Goal: Register for event/course: Sign up to attend an event or enroll in a course

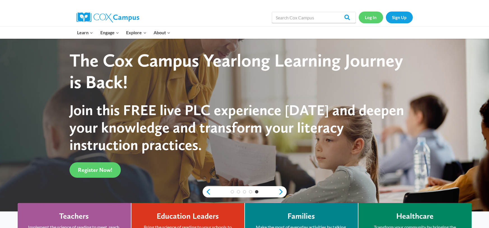
click at [376, 17] on link "Log In" at bounding box center [371, 18] width 24 height 12
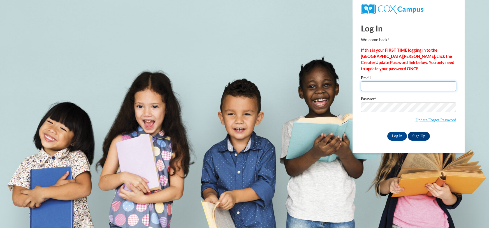
click at [400, 85] on input "Email" at bounding box center [408, 86] width 95 height 10
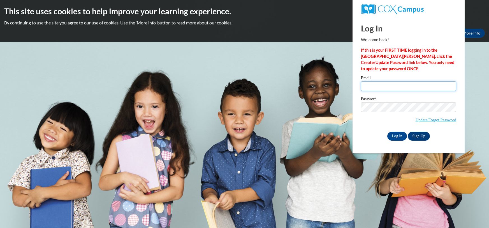
type input "jcase@misd.k12.wi.us"
click at [394, 137] on input "Log In" at bounding box center [398, 136] width 20 height 9
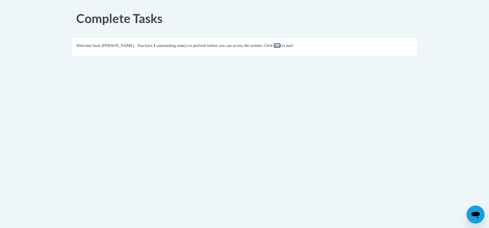
click at [281, 44] on link "here" at bounding box center [277, 45] width 7 height 4
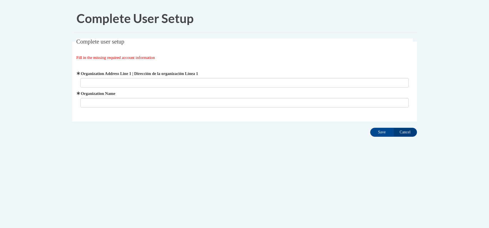
click at [124, 82] on input "Organization Address Line 1 | Dirección de la organización Línea 1" at bounding box center [245, 83] width 328 height 10
type input "Keshena PRimary School"
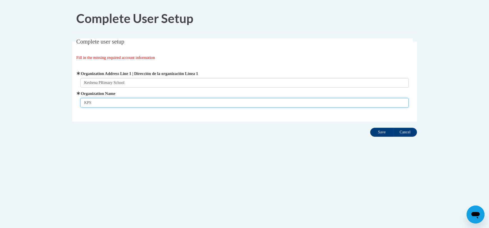
type input "KPS"
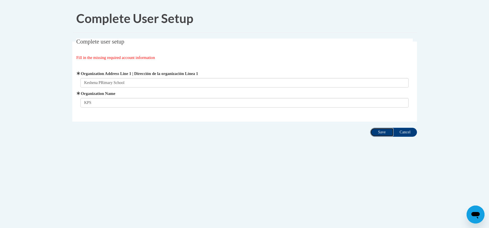
click at [380, 136] on input "Save" at bounding box center [383, 132] width 24 height 9
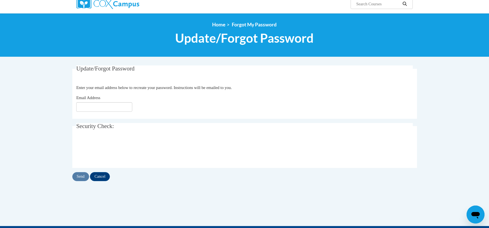
scroll to position [48, 0]
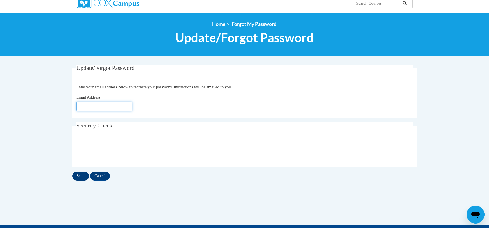
type input "[EMAIL_ADDRESS][DOMAIN_NAME]"
click at [79, 178] on input "Send" at bounding box center [80, 175] width 17 height 9
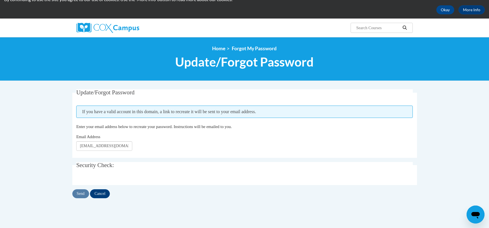
scroll to position [25, 0]
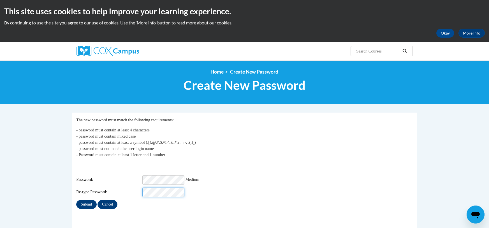
click at [76, 200] on input "Submit" at bounding box center [86, 204] width 20 height 9
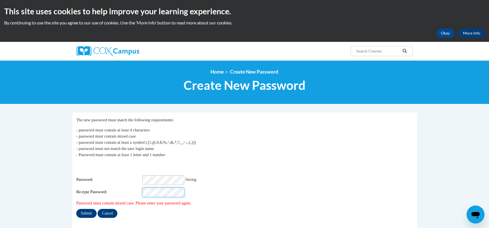
click at [76, 209] on input "Submit" at bounding box center [86, 213] width 20 height 9
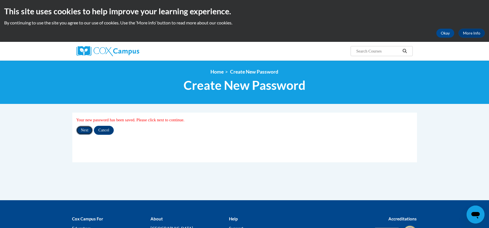
click at [83, 133] on input "Next" at bounding box center [84, 130] width 17 height 9
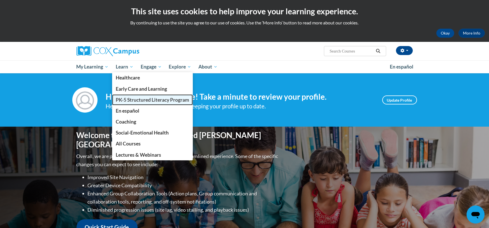
click at [123, 101] on span "PK-5 Structured Literacy Program" at bounding box center [152, 100] width 73 height 6
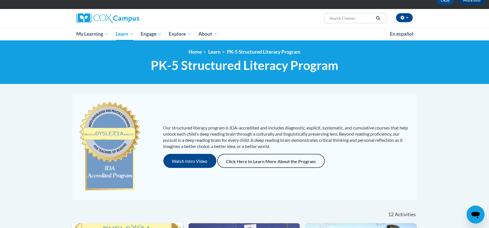
scroll to position [33, 0]
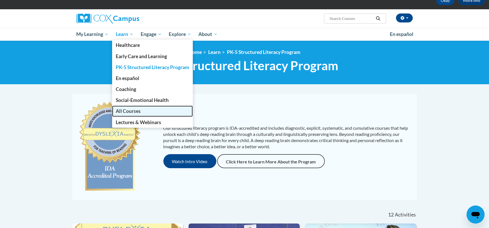
click at [128, 112] on span "All Courses" at bounding box center [128, 111] width 25 height 6
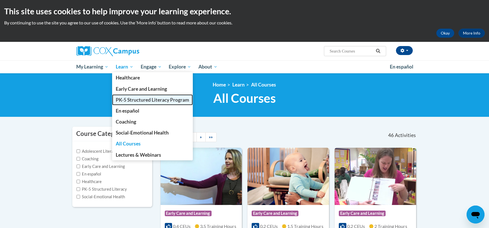
click at [135, 101] on span "PK-5 Structured Literacy Program" at bounding box center [152, 100] width 73 height 6
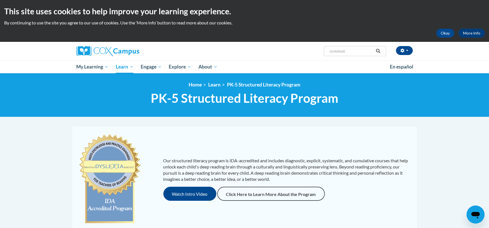
type input "systematic"
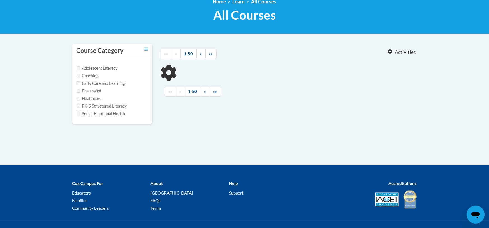
type input "systematic"
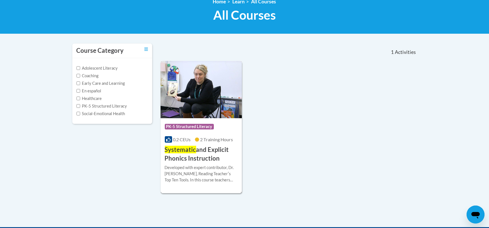
click at [194, 152] on span "Systematic" at bounding box center [180, 150] width 31 height 8
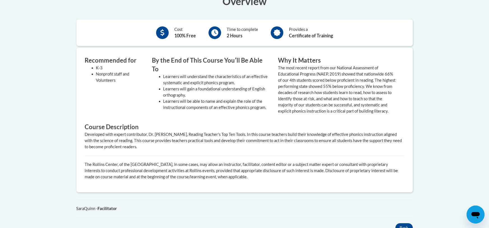
scroll to position [212, 0]
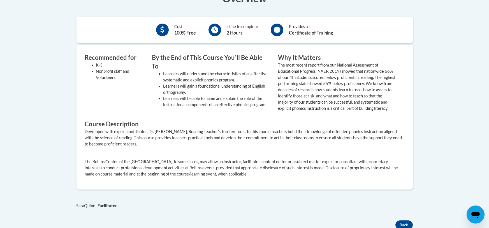
click at [194, 147] on div "Developed with expert contributor, Dr. Deborah Glaser, Reading Teacher's Top Te…" at bounding box center [245, 137] width 320 height 19
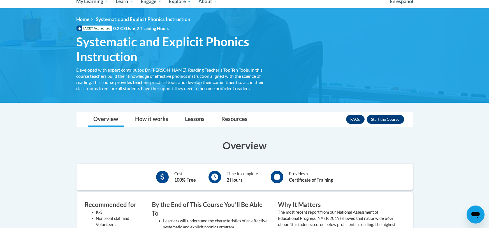
scroll to position [66, 0]
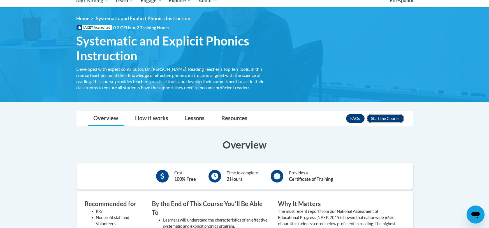
click at [377, 121] on button "Enroll" at bounding box center [385, 118] width 37 height 9
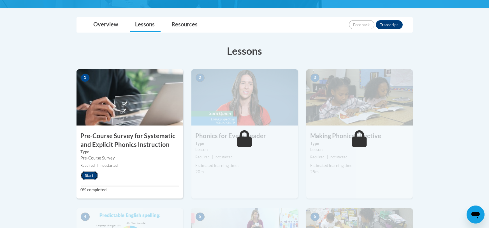
click at [87, 173] on button "Start" at bounding box center [89, 175] width 17 height 9
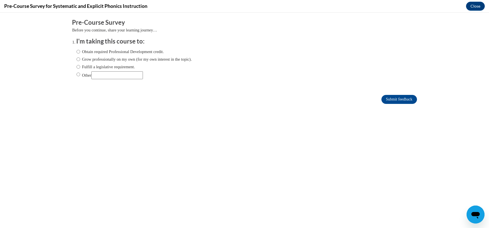
click at [123, 51] on label "Obtain required Professional Development credit." at bounding box center [121, 52] width 88 height 6
click at [80, 51] on input "Obtain required Professional Development credit." at bounding box center [79, 52] width 4 height 6
radio input "true"
click at [123, 69] on label "Fulfill a legislative requirement." at bounding box center [106, 67] width 59 height 6
click at [80, 69] on input "Fulfill a legislative requirement." at bounding box center [79, 67] width 4 height 6
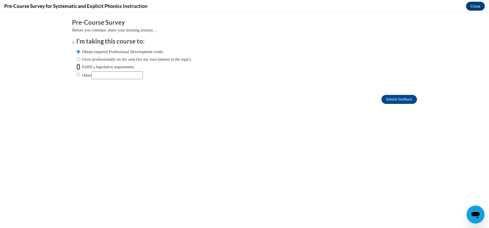
radio input "true"
click at [395, 101] on input "Submit feedback" at bounding box center [399, 99] width 35 height 9
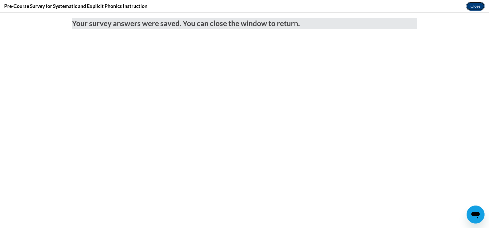
click at [476, 6] on button "Close" at bounding box center [475, 6] width 19 height 9
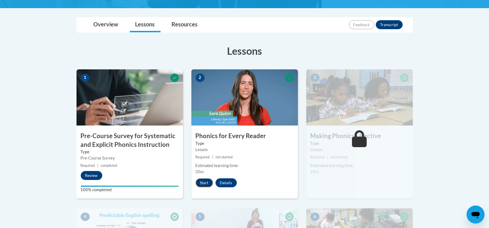
click at [202, 183] on button "Start" at bounding box center [204, 182] width 17 height 9
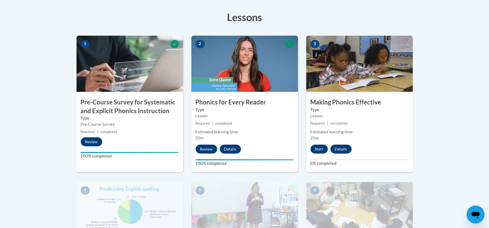
scroll to position [154, 0]
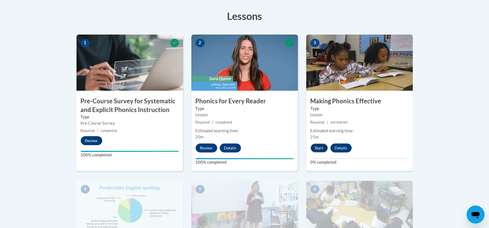
click at [316, 148] on button "Start" at bounding box center [319, 147] width 17 height 9
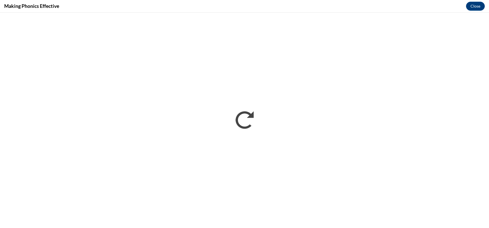
scroll to position [0, 0]
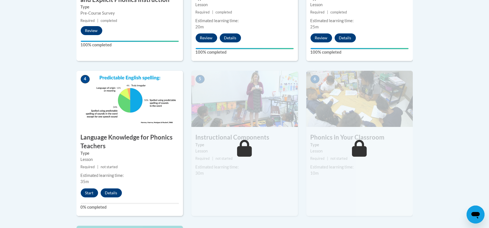
scroll to position [264, 0]
click at [84, 194] on button "Start" at bounding box center [89, 192] width 17 height 9
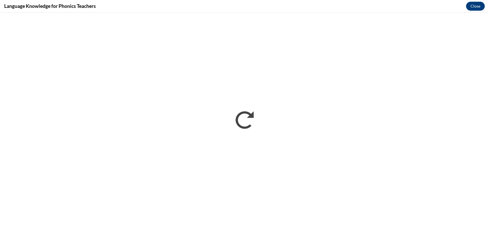
scroll to position [0, 0]
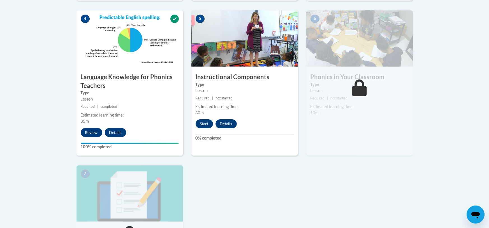
scroll to position [330, 0]
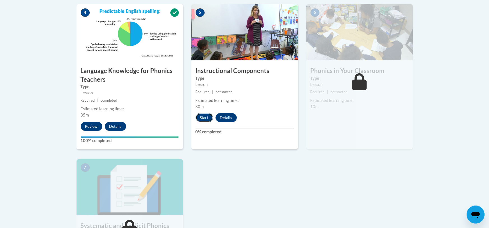
click at [203, 118] on button "Start" at bounding box center [204, 117] width 17 height 9
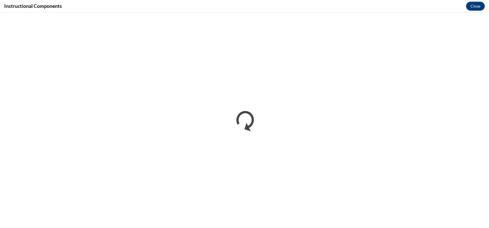
scroll to position [0, 0]
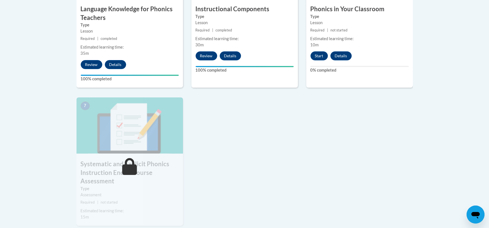
scroll to position [386, 0]
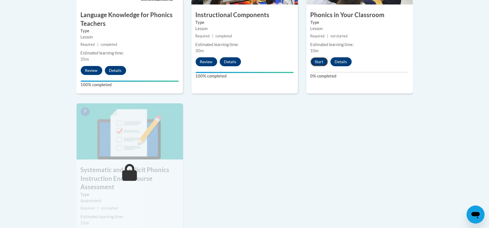
click at [314, 62] on button "Start" at bounding box center [319, 61] width 17 height 9
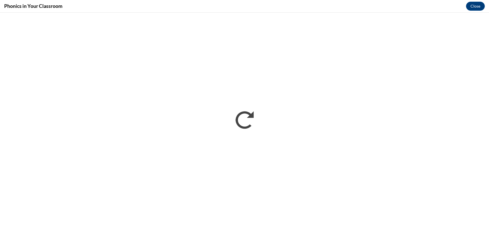
scroll to position [0, 0]
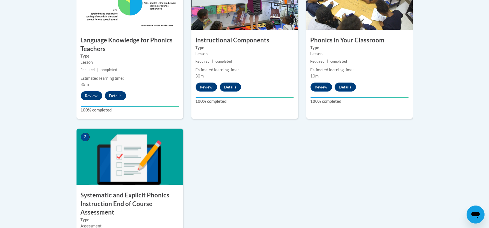
scroll to position [427, 0]
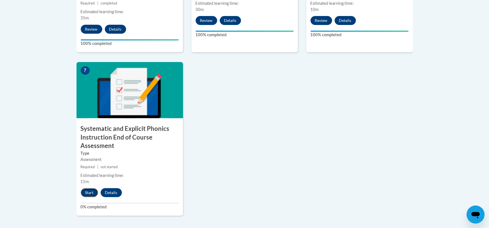
click at [88, 191] on button "Start" at bounding box center [89, 192] width 17 height 9
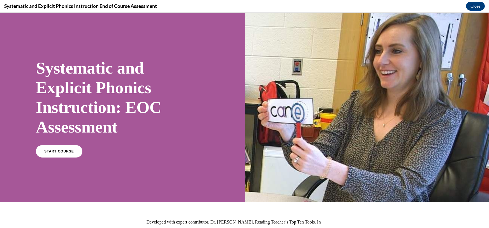
scroll to position [0, 0]
click at [70, 150] on span "START COURSE" at bounding box center [58, 151] width 31 height 4
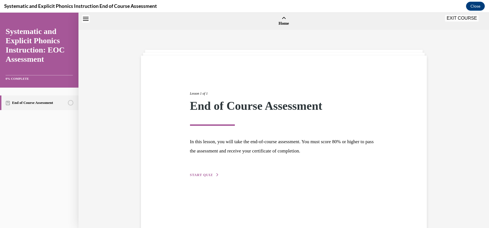
scroll to position [17, 0]
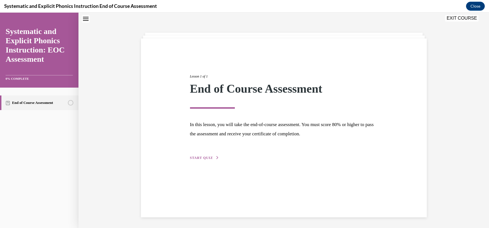
click at [190, 156] on span "START QUIZ" at bounding box center [201, 158] width 23 height 4
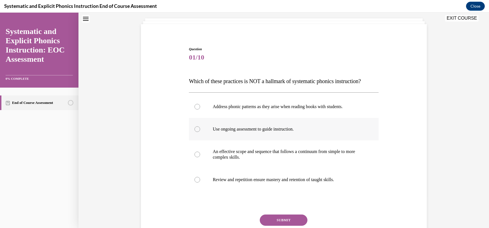
scroll to position [35, 0]
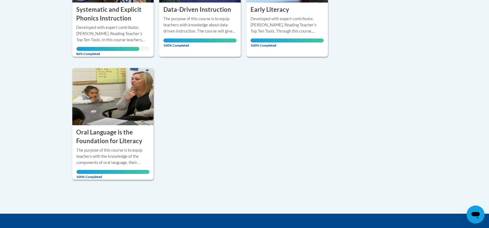
scroll to position [204, 0]
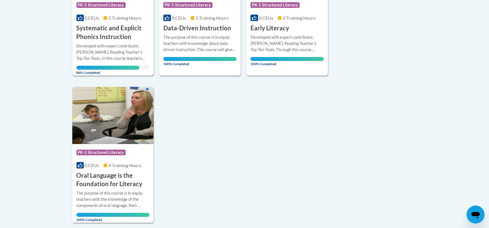
click at [124, 39] on h3 "Systematic and Explicit Phonics Instruction" at bounding box center [113, 32] width 73 height 17
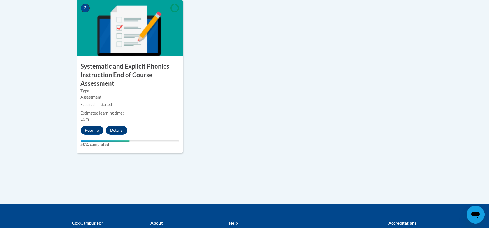
scroll to position [493, 0]
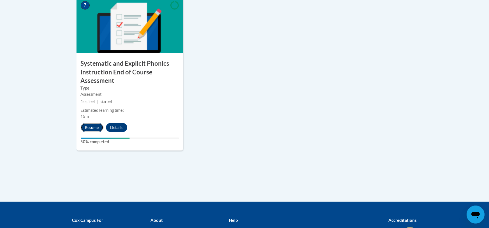
click at [88, 126] on button "Resume" at bounding box center [92, 127] width 23 height 9
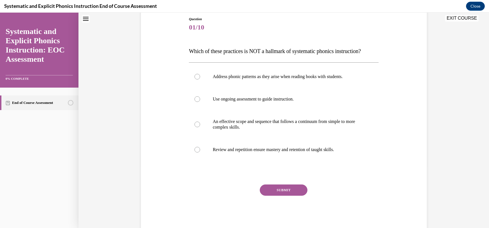
scroll to position [63, 0]
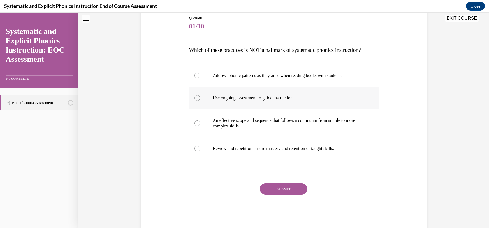
click at [265, 103] on div at bounding box center [284, 98] width 190 height 22
click at [277, 186] on button "SUBMIT" at bounding box center [284, 188] width 48 height 11
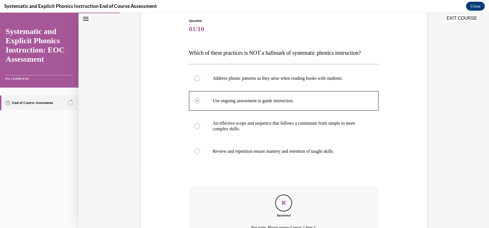
scroll to position [120, 0]
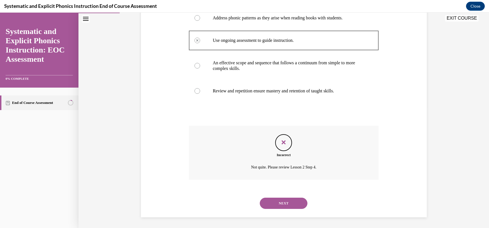
click at [278, 203] on button "NEXT" at bounding box center [284, 202] width 48 height 11
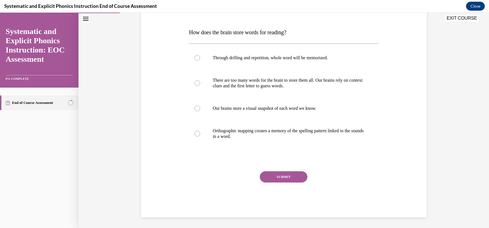
scroll to position [80, 0]
click at [272, 36] on p "How does the brain store words for reading?" at bounding box center [284, 32] width 190 height 11
click at [271, 35] on span "How does the brain store words for reading?" at bounding box center [237, 32] width 97 height 6
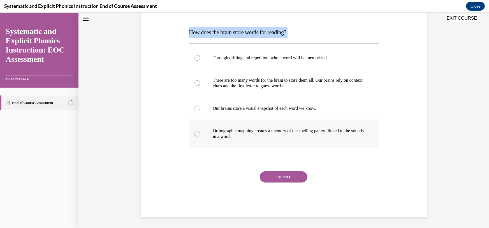
click at [246, 131] on p "Orthographic mapping creates a memory of the spelling pattern linked to the sou…" at bounding box center [289, 133] width 152 height 11
click at [277, 175] on button "SUBMIT" at bounding box center [284, 176] width 48 height 11
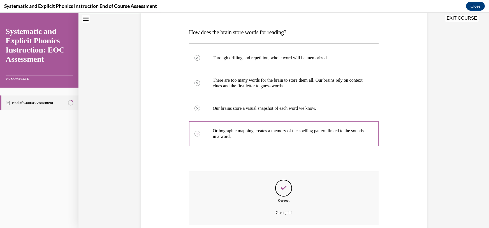
scroll to position [126, 0]
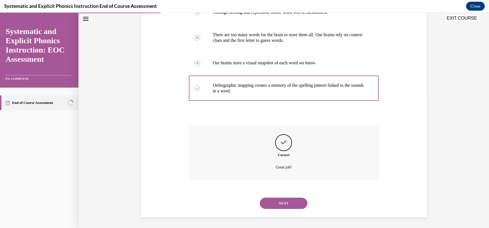
click at [291, 203] on button "NEXT" at bounding box center [284, 202] width 48 height 11
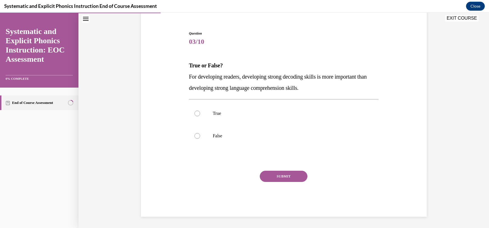
scroll to position [17, 0]
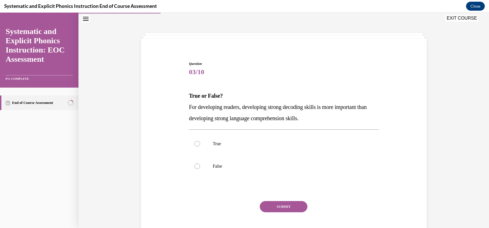
click at [224, 107] on span "For developing readers, developing strong decoding skills is more important tha…" at bounding box center [278, 112] width 178 height 17
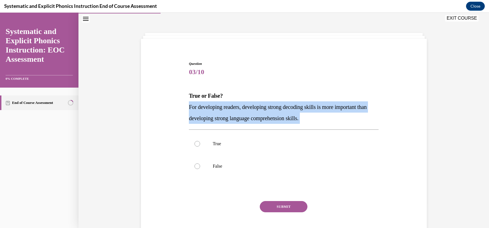
click at [224, 107] on span "For developing readers, developing strong decoding skills is more important tha…" at bounding box center [278, 112] width 178 height 17
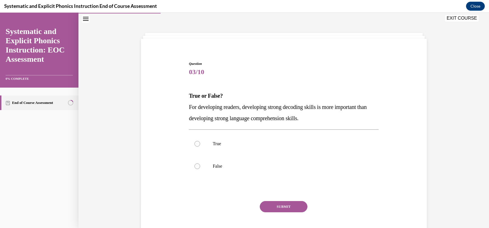
click at [221, 107] on span "For developing readers, developing strong decoding skills is more important tha…" at bounding box center [278, 112] width 178 height 17
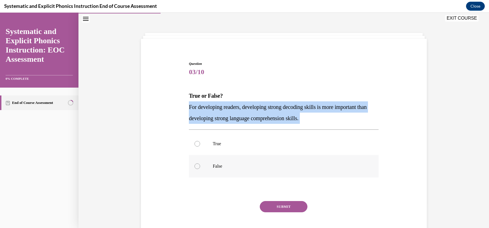
click at [216, 165] on p "False" at bounding box center [289, 166] width 152 height 6
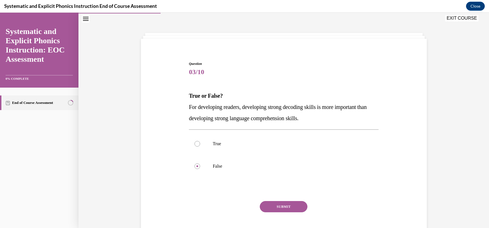
click at [296, 203] on button "SUBMIT" at bounding box center [284, 206] width 48 height 11
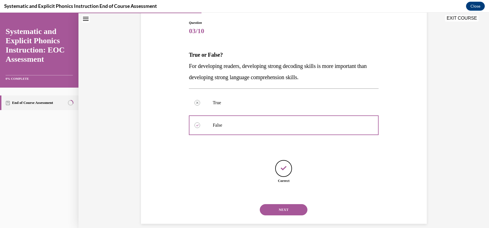
scroll to position [64, 0]
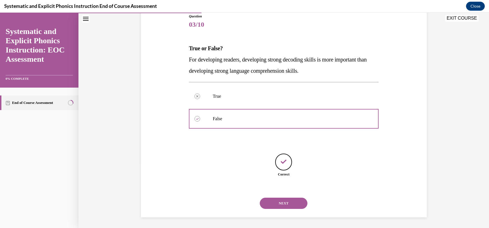
click at [286, 200] on button "NEXT" at bounding box center [284, 202] width 48 height 11
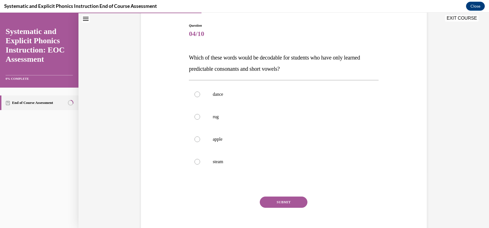
scroll to position [56, 0]
click at [228, 117] on p "rug" at bounding box center [289, 116] width 152 height 6
click at [264, 198] on button "SUBMIT" at bounding box center [284, 200] width 48 height 11
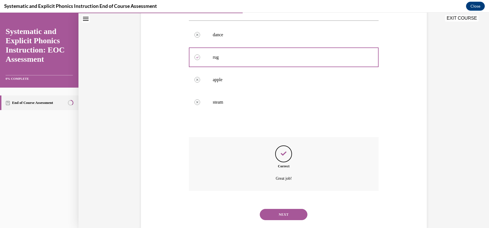
scroll to position [126, 0]
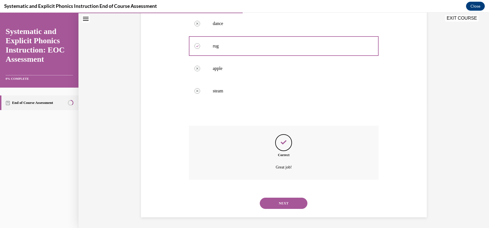
click at [280, 203] on button "NEXT" at bounding box center [284, 202] width 48 height 11
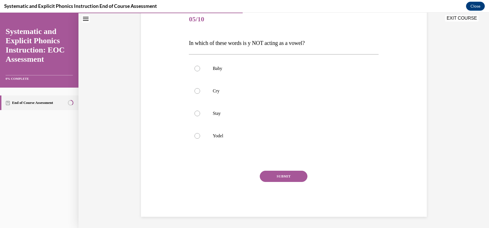
scroll to position [62, 0]
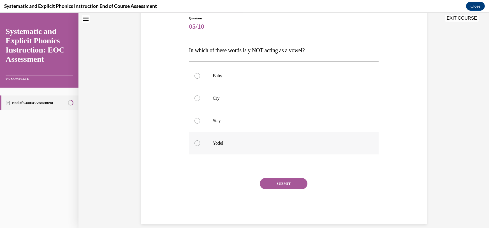
click at [231, 139] on div at bounding box center [284, 143] width 190 height 22
click at [277, 184] on button "SUBMIT" at bounding box center [284, 183] width 48 height 11
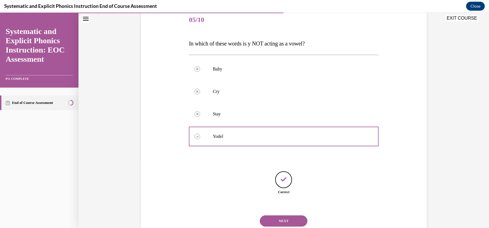
scroll to position [87, 0]
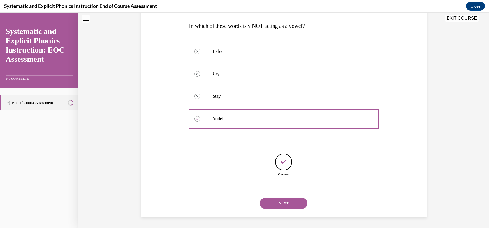
click at [268, 202] on button "NEXT" at bounding box center [284, 202] width 48 height 11
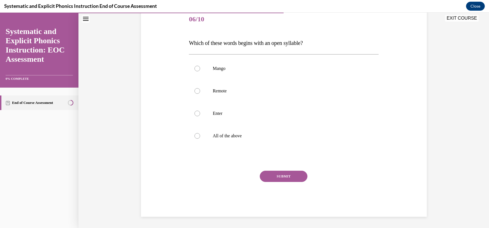
scroll to position [62, 0]
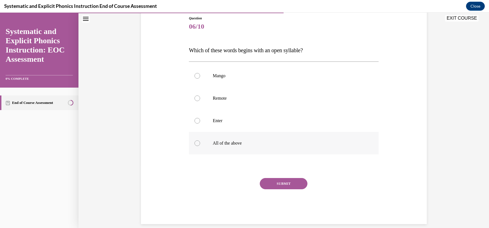
click at [225, 137] on div at bounding box center [284, 143] width 190 height 22
click at [233, 100] on p "Remote" at bounding box center [289, 98] width 152 height 6
click at [290, 180] on button "SUBMIT" at bounding box center [284, 183] width 48 height 11
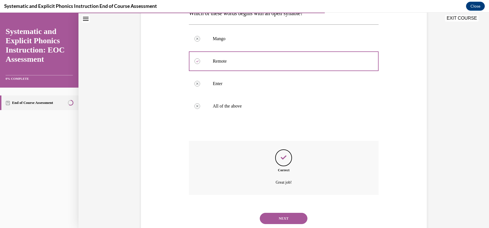
scroll to position [114, 0]
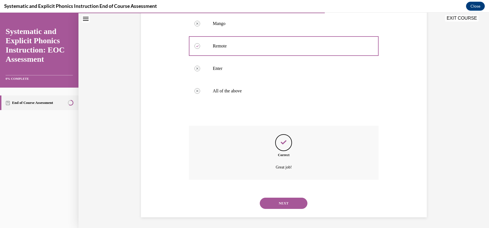
click at [280, 201] on button "NEXT" at bounding box center [284, 202] width 48 height 11
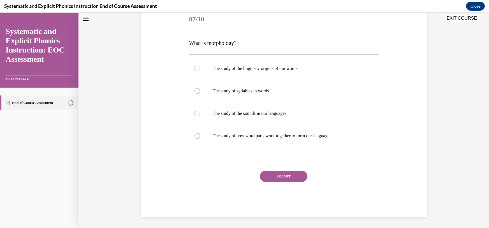
scroll to position [62, 0]
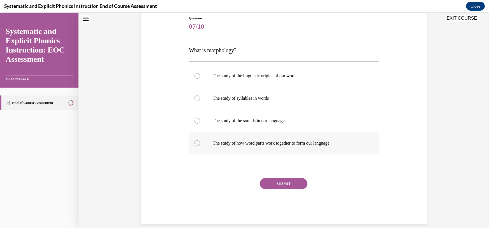
click at [262, 144] on p "The study of how word parts work together to form our language" at bounding box center [289, 143] width 152 height 6
click at [278, 182] on button "SUBMIT" at bounding box center [284, 183] width 48 height 11
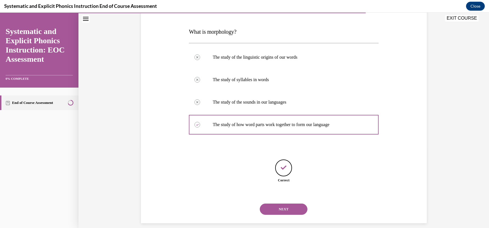
scroll to position [87, 0]
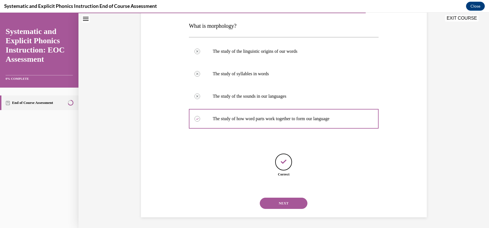
click at [278, 202] on button "NEXT" at bounding box center [284, 202] width 48 height 11
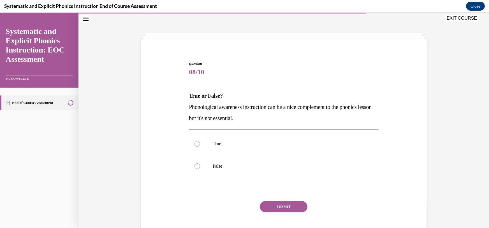
scroll to position [47, 0]
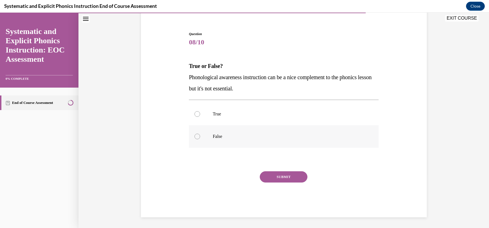
click at [216, 135] on p "False" at bounding box center [289, 137] width 152 height 6
click at [279, 179] on button "SUBMIT" at bounding box center [284, 176] width 48 height 11
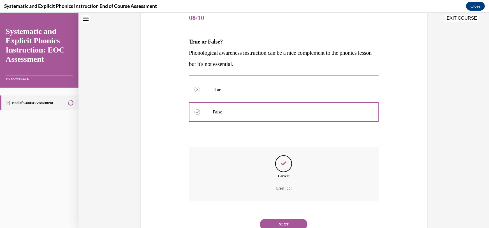
scroll to position [92, 0]
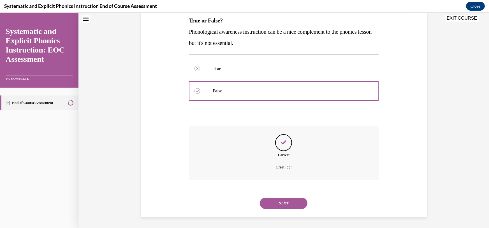
click at [278, 199] on button "NEXT" at bounding box center [284, 202] width 48 height 11
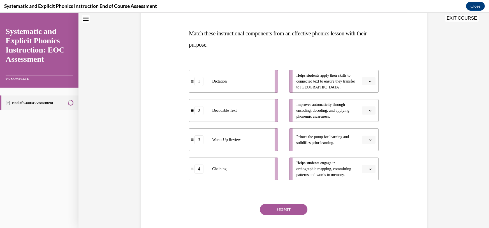
scroll to position [78, 0]
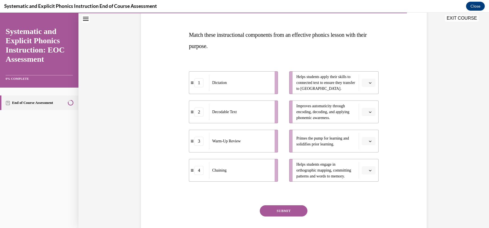
click at [368, 112] on button "button" at bounding box center [369, 112] width 14 height 8
click at [367, 166] on div "4" at bounding box center [368, 169] width 14 height 11
click at [371, 84] on icon "button" at bounding box center [370, 82] width 3 height 3
click at [406, 98] on div "Question 09/10 Match these instructional components from an effective phonics l…" at bounding box center [284, 117] width 289 height 268
click at [369, 83] on icon "button" at bounding box center [370, 82] width 3 height 3
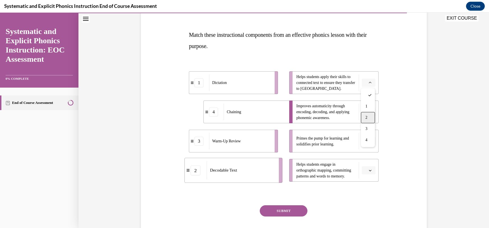
click at [369, 116] on div "2" at bounding box center [368, 117] width 14 height 11
click at [370, 144] on button "button" at bounding box center [369, 141] width 14 height 8
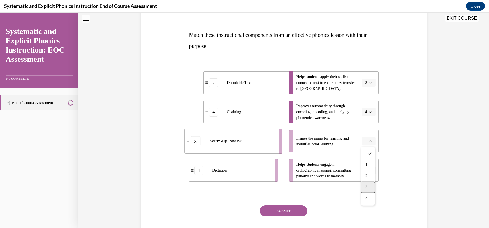
click at [368, 188] on div "3" at bounding box center [368, 186] width 14 height 11
click at [369, 170] on icon "button" at bounding box center [370, 170] width 3 height 3
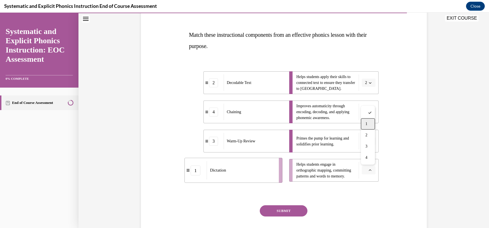
click at [371, 121] on div "1" at bounding box center [368, 123] width 14 height 11
click at [291, 208] on button "SUBMIT" at bounding box center [284, 210] width 48 height 11
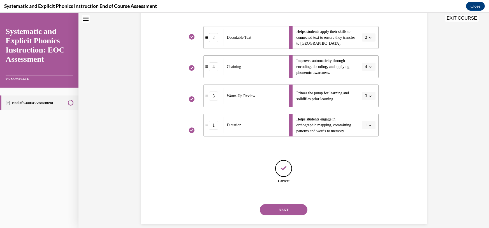
scroll to position [129, 0]
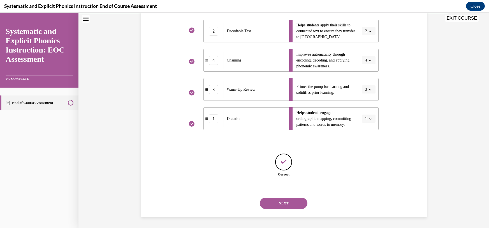
click at [291, 208] on button "NEXT" at bounding box center [284, 202] width 48 height 11
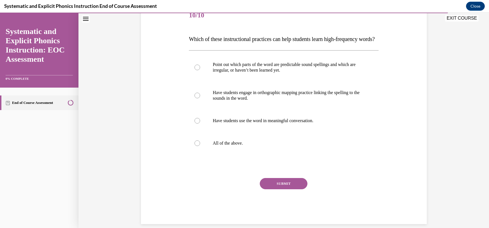
scroll to position [74, 0]
click at [268, 146] on p "All of the above." at bounding box center [289, 143] width 152 height 6
click at [279, 189] on button "SUBMIT" at bounding box center [284, 183] width 48 height 11
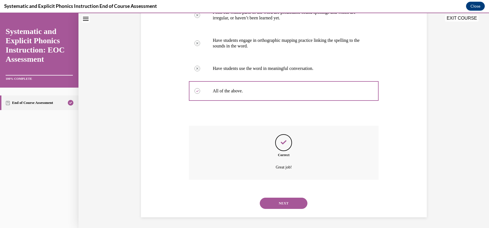
scroll to position [137, 0]
click at [279, 201] on button "NEXT" at bounding box center [284, 202] width 48 height 11
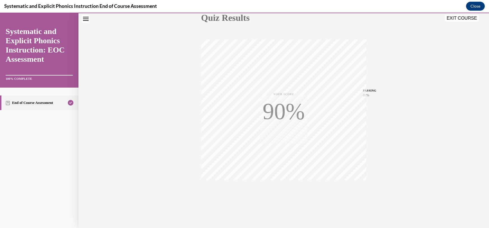
scroll to position [72, 0]
click at [455, 19] on button "EXIT COURSE" at bounding box center [462, 18] width 34 height 7
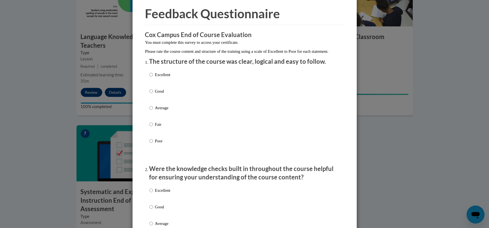
scroll to position [22, 0]
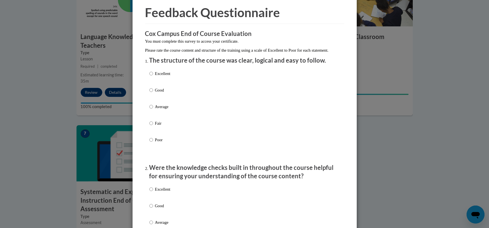
click at [156, 77] on p "Excellent" at bounding box center [162, 73] width 15 height 6
click at [153, 77] on input "Excellent" at bounding box center [152, 73] width 4 height 6
radio input "true"
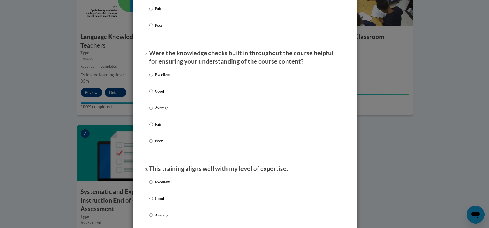
click at [156, 78] on p "Excellent" at bounding box center [162, 75] width 15 height 6
click at [153, 78] on input "Excellent" at bounding box center [152, 75] width 4 height 6
radio input "true"
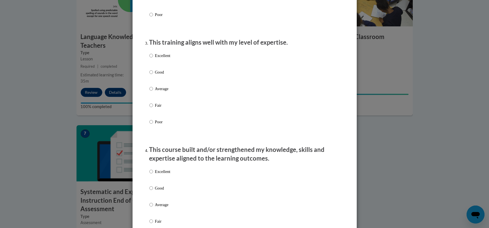
scroll to position [263, 0]
click at [163, 59] on p "Excellent" at bounding box center [162, 55] width 15 height 6
click at [153, 59] on input "Excellent" at bounding box center [152, 55] width 4 height 6
radio input "true"
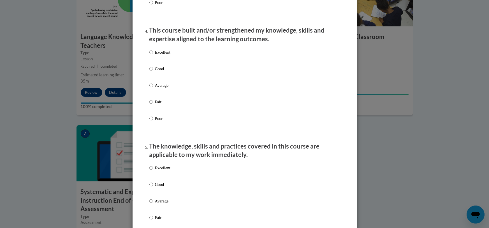
scroll to position [383, 0]
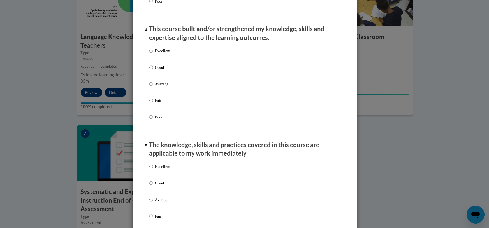
click at [163, 54] on p "Excellent" at bounding box center [162, 51] width 15 height 6
click at [153, 54] on input "Excellent" at bounding box center [152, 51] width 4 height 6
radio input "true"
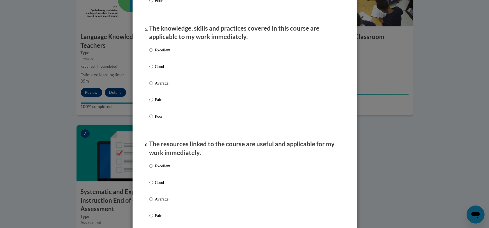
click at [163, 53] on p "Excellent" at bounding box center [162, 50] width 15 height 6
click at [153, 53] on input "Excellent" at bounding box center [152, 50] width 4 height 6
radio input "true"
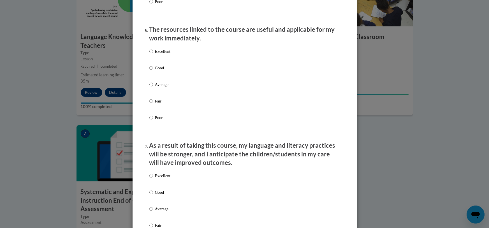
click at [163, 54] on p "Excellent" at bounding box center [162, 51] width 15 height 6
click at [153, 54] on input "Excellent" at bounding box center [152, 51] width 4 height 6
radio input "true"
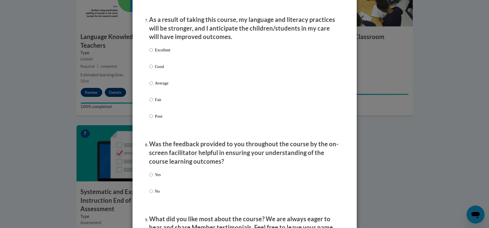
click at [163, 53] on p "Excellent" at bounding box center [162, 50] width 15 height 6
click at [153, 53] on input "Excellent" at bounding box center [152, 50] width 4 height 6
radio input "true"
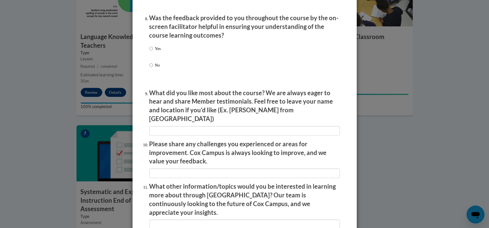
scroll to position [866, 0]
click at [163, 58] on div "Yes No" at bounding box center [245, 63] width 191 height 42
click at [160, 51] on p "Yes" at bounding box center [158, 48] width 6 height 6
click at [153, 51] on input "Yes" at bounding box center [152, 48] width 4 height 6
radio input "true"
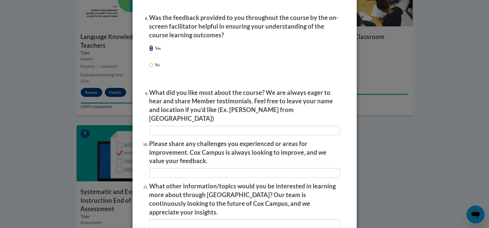
scroll to position [942, 0]
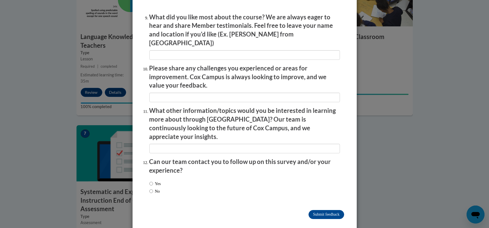
click at [318, 210] on input "Submit feedback" at bounding box center [326, 214] width 35 height 9
